Goal: Check status: Check status

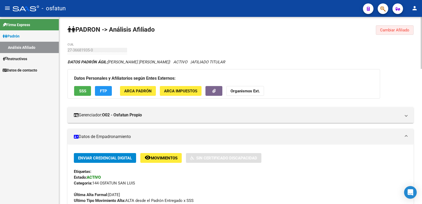
drag, startPoint x: 410, startPoint y: 33, endPoint x: 410, endPoint y: 30, distance: 2.9
click at [411, 33] on button "Cambiar Afiliado" at bounding box center [395, 29] width 38 height 9
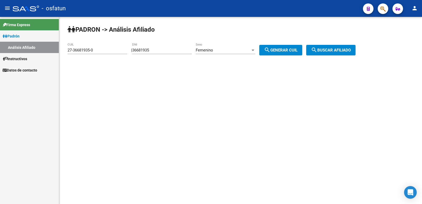
click at [410, 30] on div "[PERSON_NAME] -> Análisis Afiliado 27-36681935-0 CUIL | 36681935 DNI Femenino S…" at bounding box center [240, 44] width 363 height 55
drag, startPoint x: 165, startPoint y: 47, endPoint x: 161, endPoint y: 50, distance: 5.1
click at [162, 49] on div "36681935 DNI" at bounding box center [162, 48] width 60 height 11
drag, startPoint x: 162, startPoint y: 51, endPoint x: 84, endPoint y: 54, distance: 78.1
click at [84, 52] on app-analisis-afiliado "[PERSON_NAME] -> Análisis Afiliado 27-36681935-0 CUIL | 36681935 DNI Femenino S…" at bounding box center [213, 50] width 292 height 5
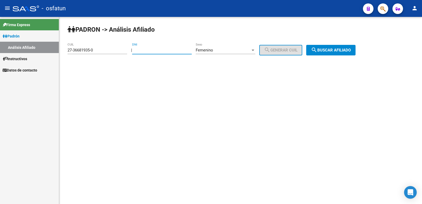
paste input "27440510"
type input "27440510"
click at [213, 48] on span "Femenino" at bounding box center [204, 50] width 17 height 5
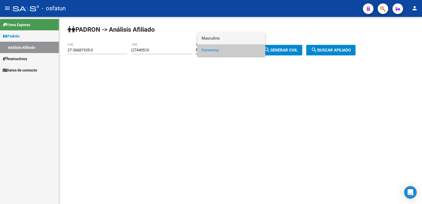
click at [221, 34] on span "Masculino" at bounding box center [231, 38] width 60 height 12
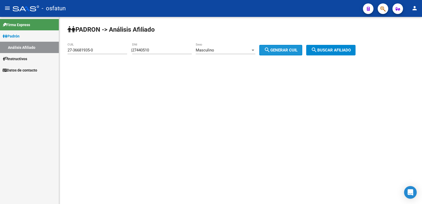
click at [286, 47] on button "search Generar CUIL" at bounding box center [280, 50] width 43 height 11
type input "20-27440510-5"
click at [326, 50] on span "search Buscar afiliado" at bounding box center [331, 50] width 40 height 5
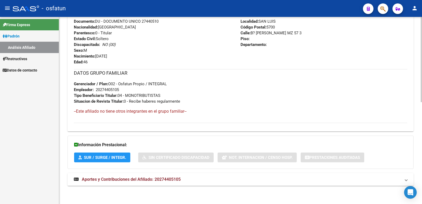
scroll to position [223, 0]
click at [118, 179] on span "Aportes y Contribuciones del Afiliado: 20274405105" at bounding box center [131, 178] width 99 height 5
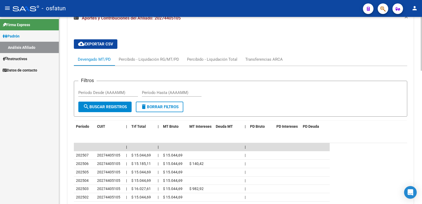
scroll to position [434, 0]
